Goal: Find specific page/section: Find specific page/section

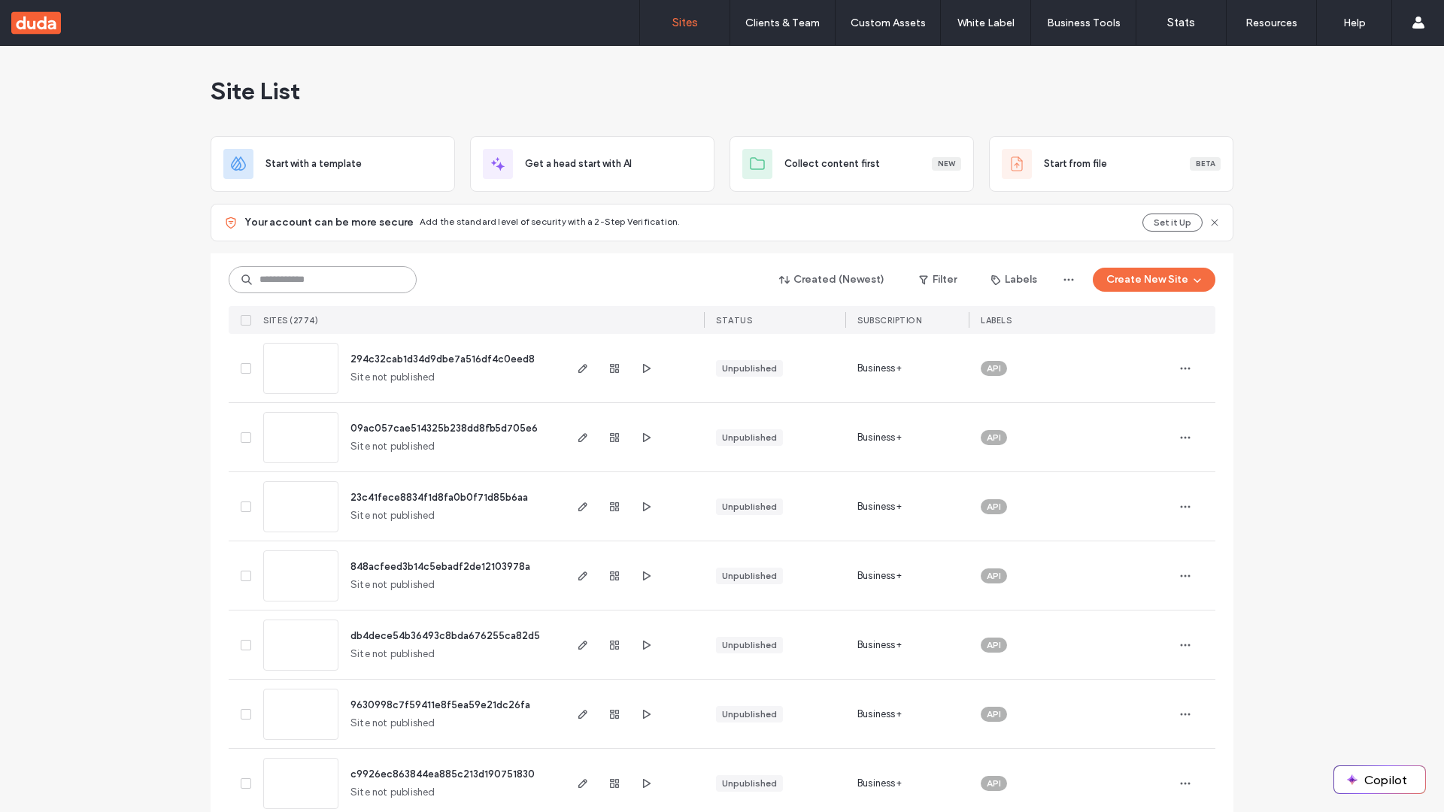
click at [323, 280] on input at bounding box center [323, 279] width 188 height 27
type input "**********"
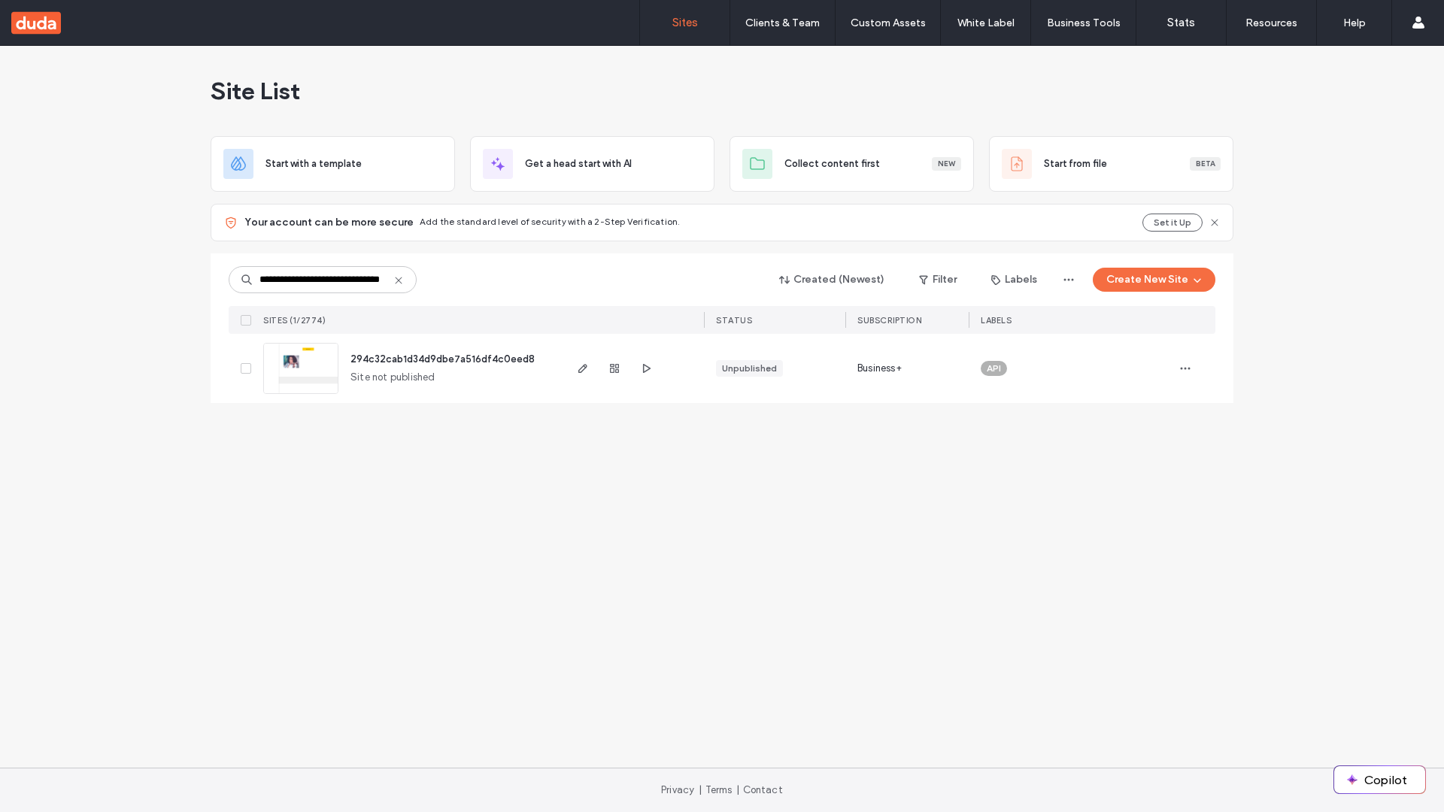
click at [444, 359] on span "294c32cab1d34d9dbe7a516df4c0eed8" at bounding box center [442, 358] width 184 height 11
